Goal: Transaction & Acquisition: Purchase product/service

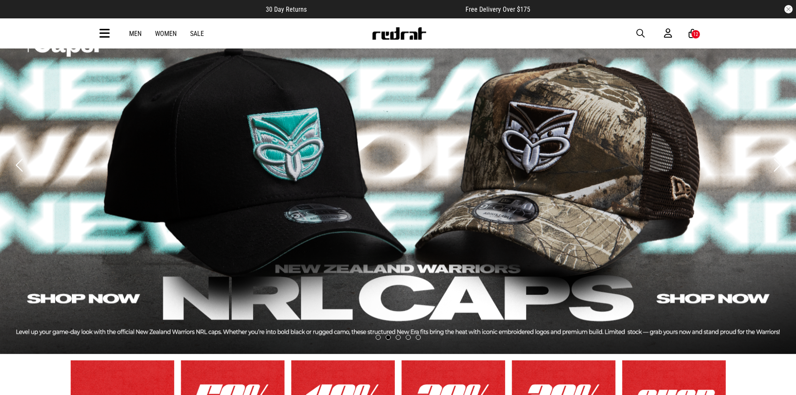
scroll to position [167, 0]
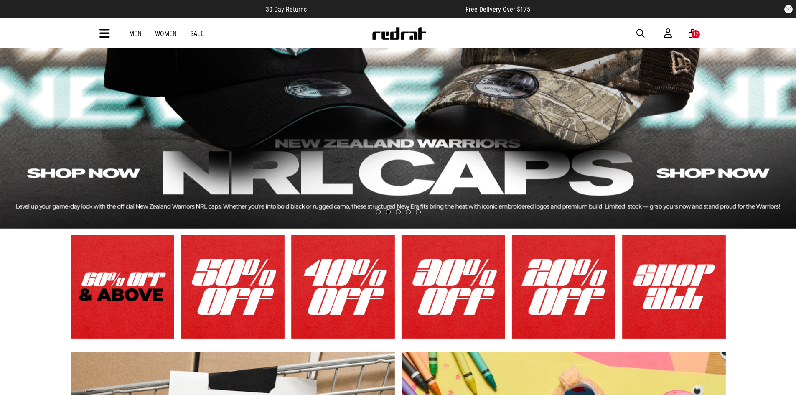
click at [157, 289] on link "1 / 6" at bounding box center [123, 287] width 104 height 104
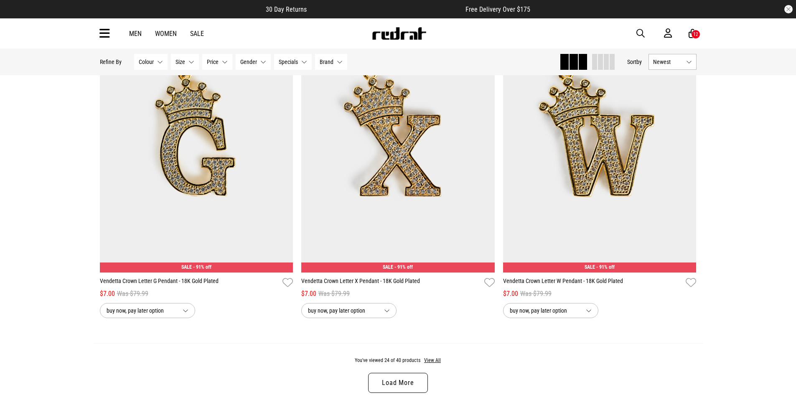
scroll to position [2590, 0]
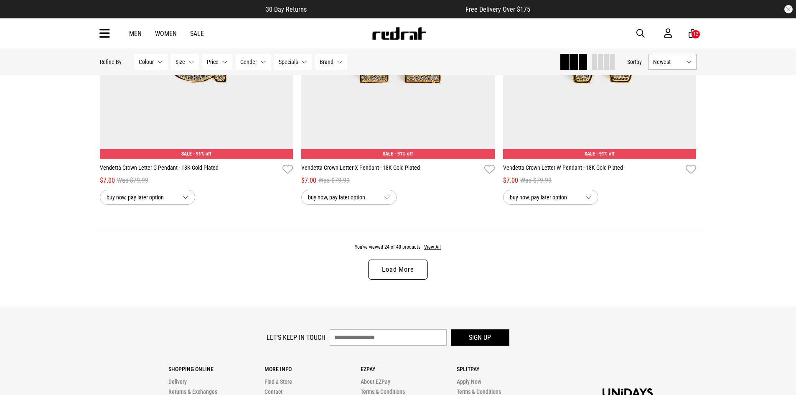
click at [377, 266] on link "Load More" at bounding box center [397, 269] width 59 height 20
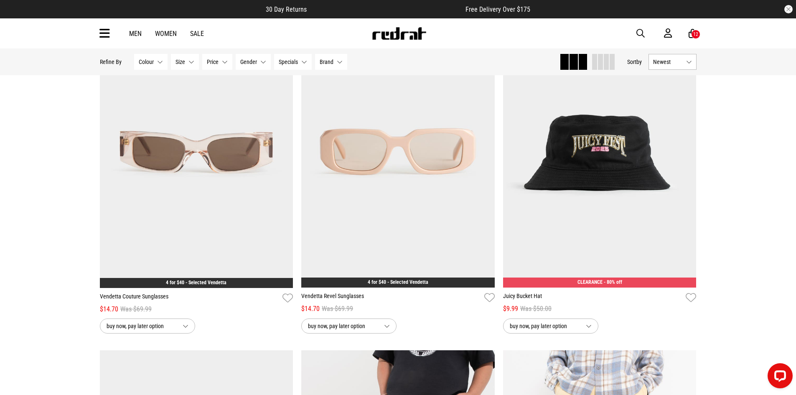
scroll to position [655, 0]
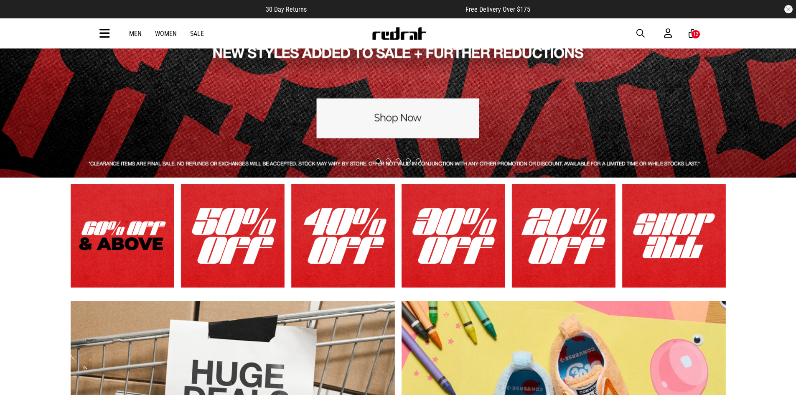
click at [247, 247] on link "2 / 6" at bounding box center [233, 236] width 104 height 104
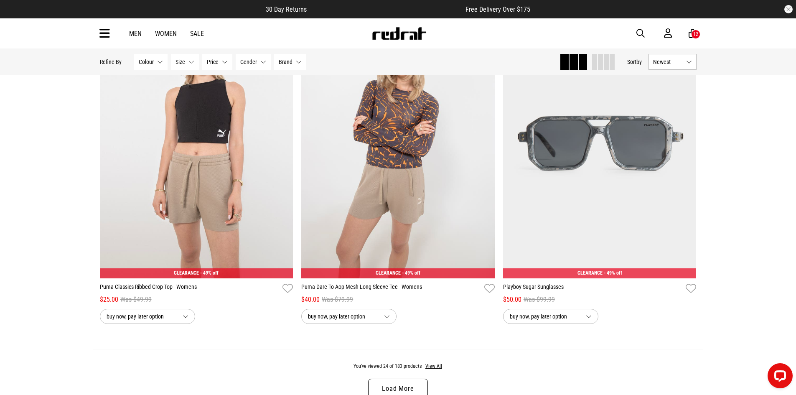
scroll to position [2517, 0]
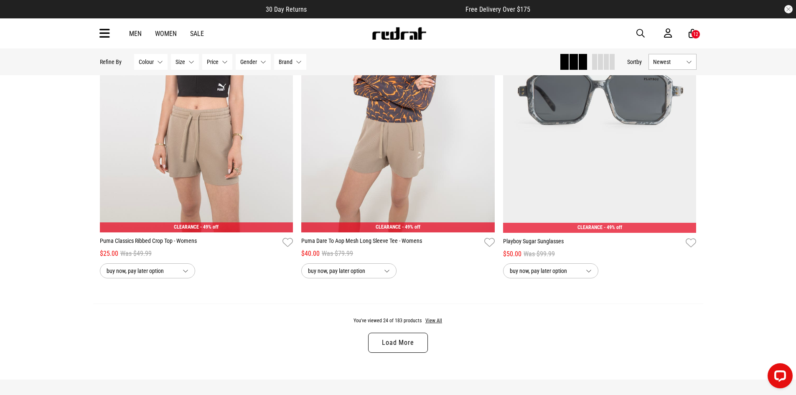
click at [415, 337] on link "Load More" at bounding box center [397, 342] width 59 height 20
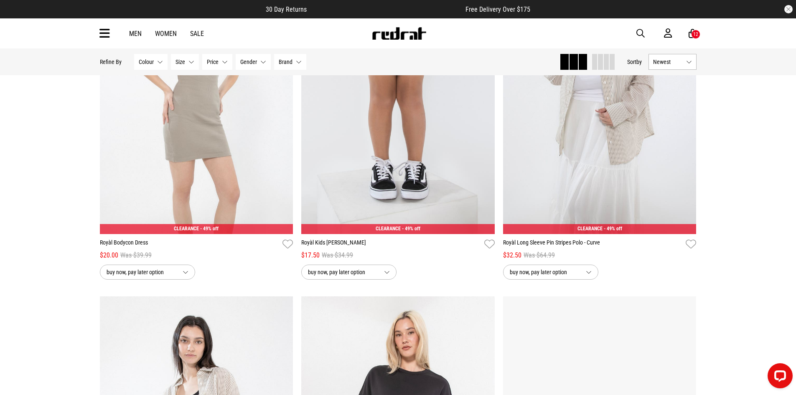
scroll to position [4104, 0]
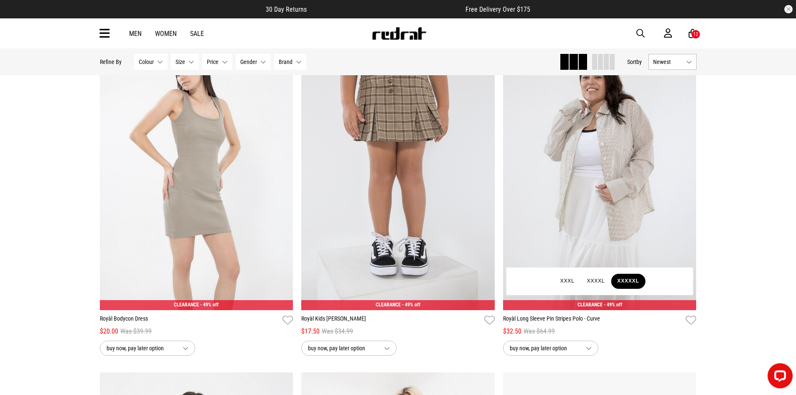
click at [632, 284] on button "XXXXXL" at bounding box center [628, 281] width 34 height 15
type input "*"
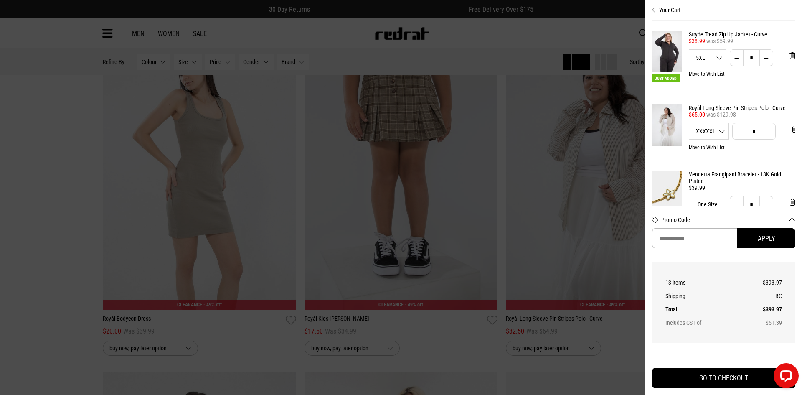
click at [590, 38] on div at bounding box center [401, 197] width 802 height 395
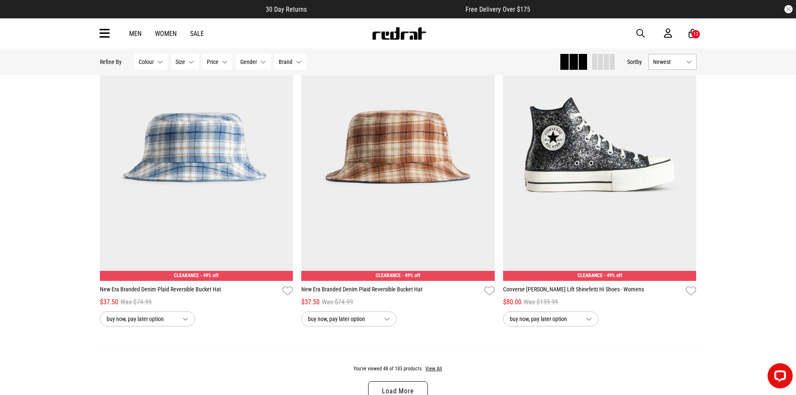
scroll to position [5065, 0]
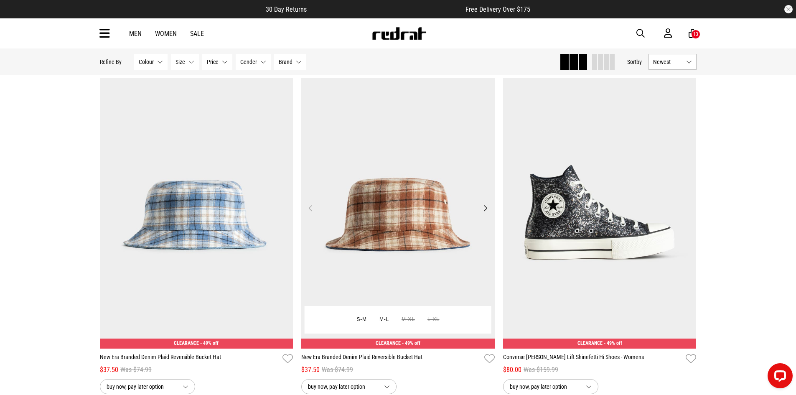
click at [490, 213] on button "Next" at bounding box center [485, 208] width 10 height 10
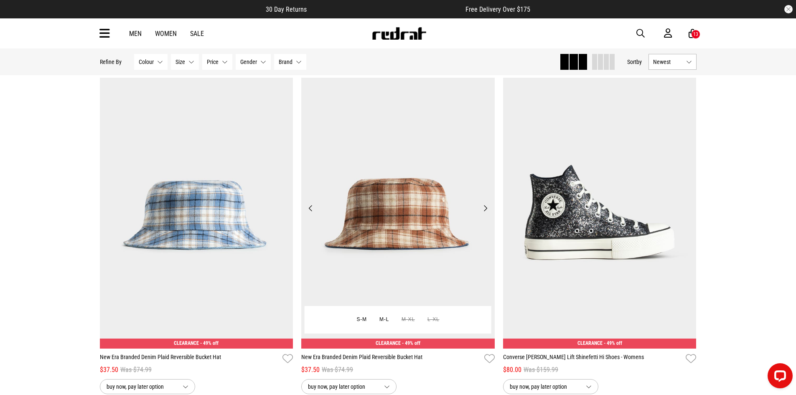
click at [490, 213] on button "Next" at bounding box center [485, 208] width 10 height 10
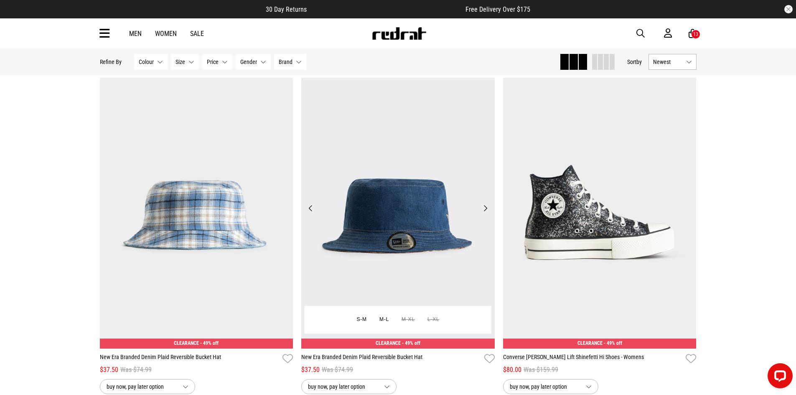
click at [490, 213] on button "Next" at bounding box center [485, 208] width 10 height 10
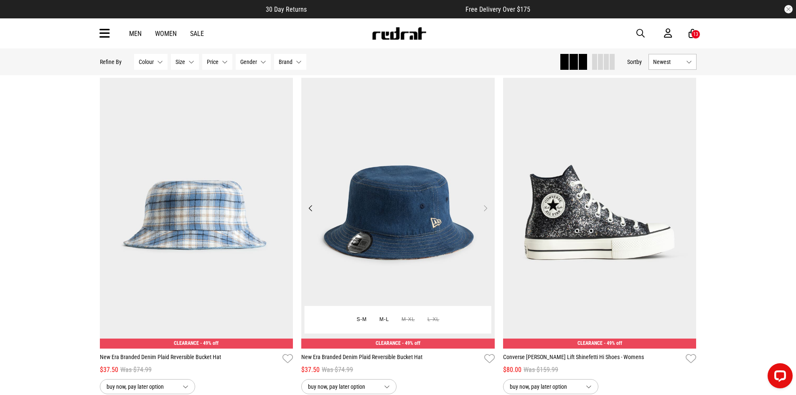
click at [490, 213] on button "Next" at bounding box center [485, 208] width 10 height 10
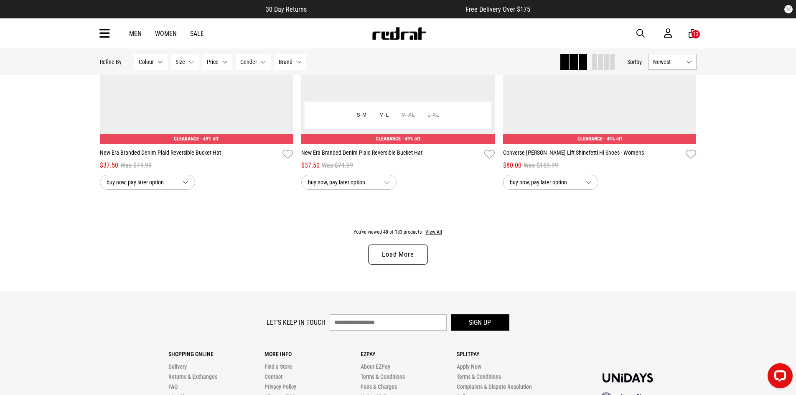
scroll to position [5273, 0]
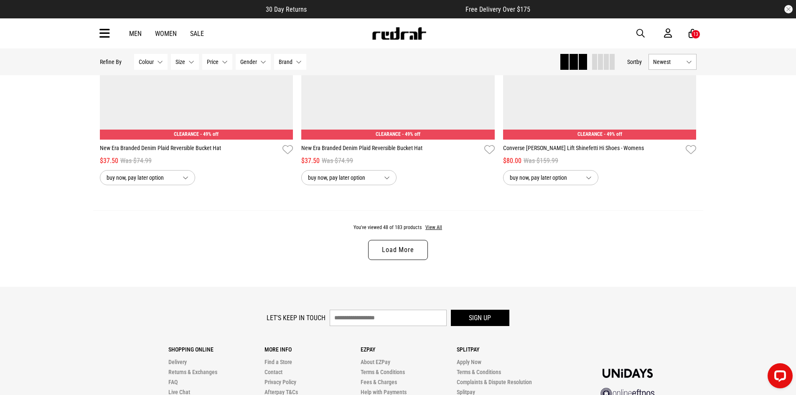
click at [391, 253] on link "Load More" at bounding box center [397, 250] width 59 height 20
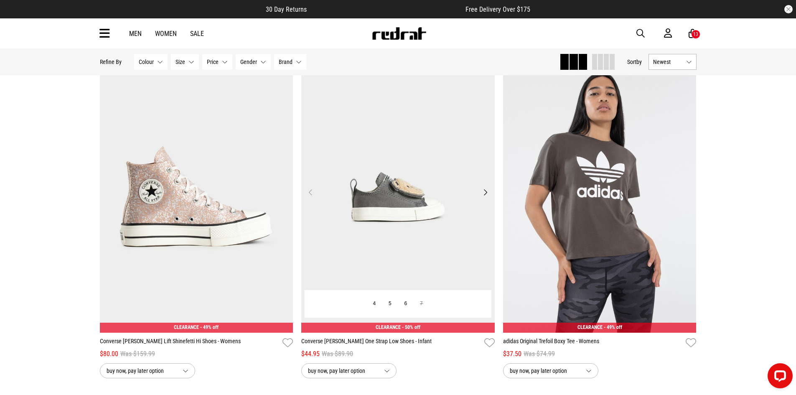
scroll to position [5399, 0]
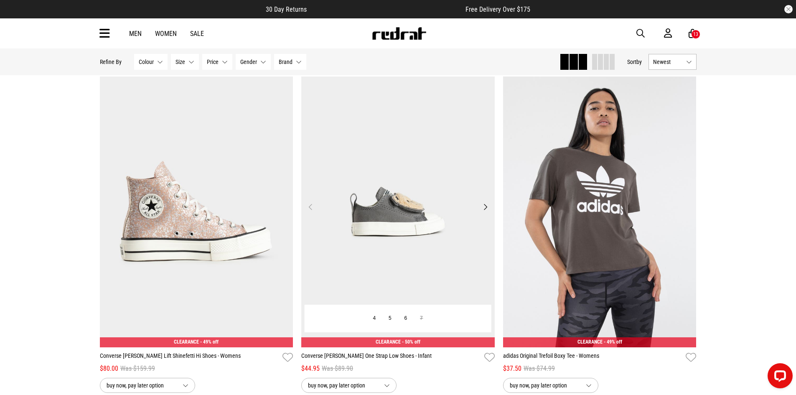
click at [475, 217] on img at bounding box center [397, 211] width 193 height 271
click at [487, 212] on button "Next" at bounding box center [485, 207] width 10 height 10
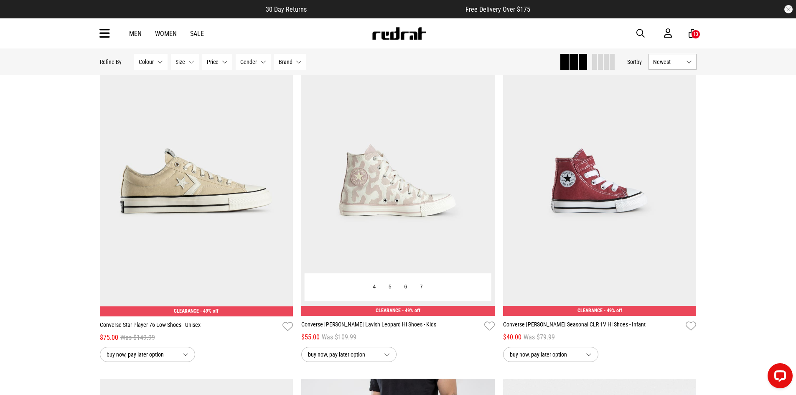
scroll to position [1147, 0]
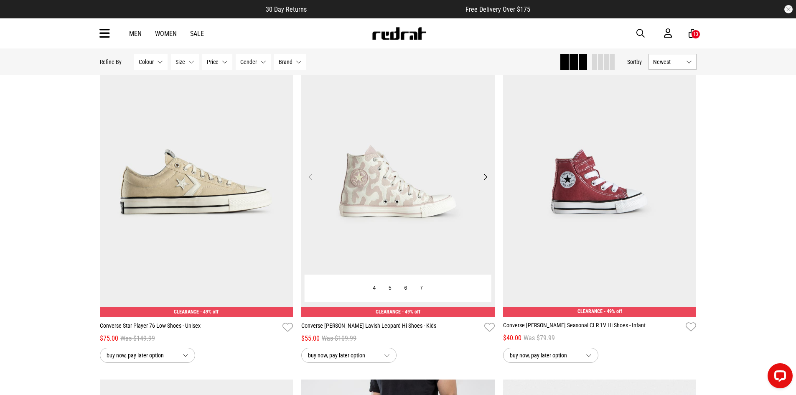
click at [482, 185] on img at bounding box center [397, 181] width 193 height 271
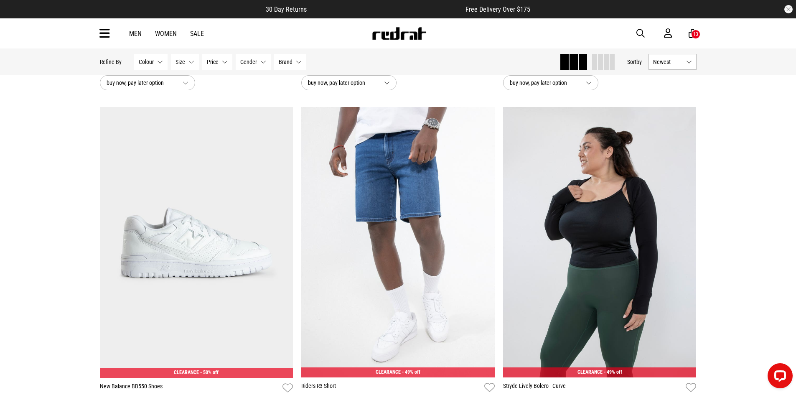
scroll to position [2084, 0]
